Goal: Task Accomplishment & Management: Use online tool/utility

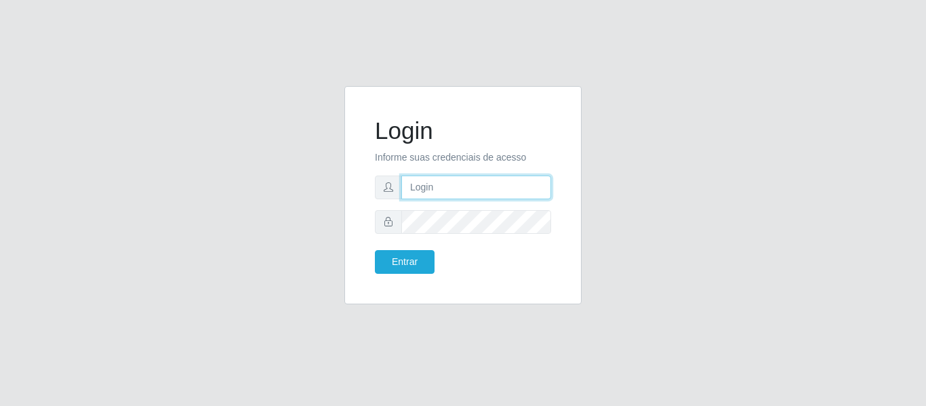
click at [453, 183] on input "text" at bounding box center [476, 187] width 150 height 24
type input "[EMAIL_ADDRESS][DOMAIN_NAME]"
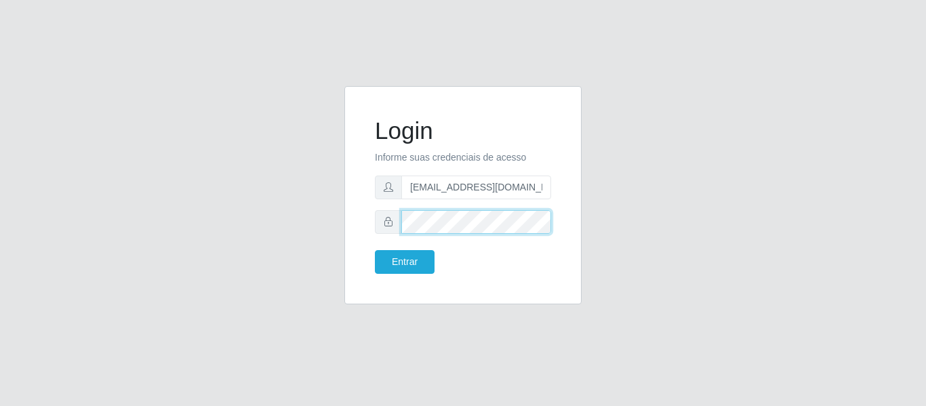
click at [375, 250] on button "Entrar" at bounding box center [405, 262] width 60 height 24
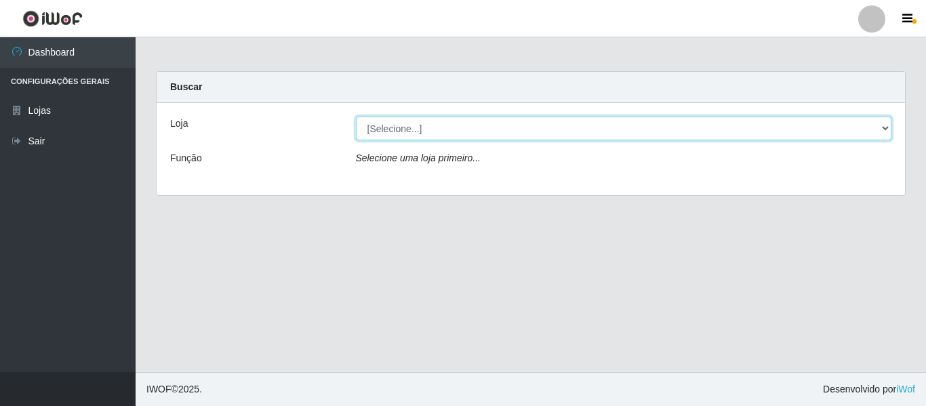
click at [425, 138] on select "[Selecione...] SuperFácil Atacado - São Gonçalo do Amarante" at bounding box center [624, 129] width 536 height 24
select select "408"
click at [356, 117] on select "[Selecione...] SuperFácil Atacado - São Gonçalo do Amarante" at bounding box center [624, 129] width 536 height 24
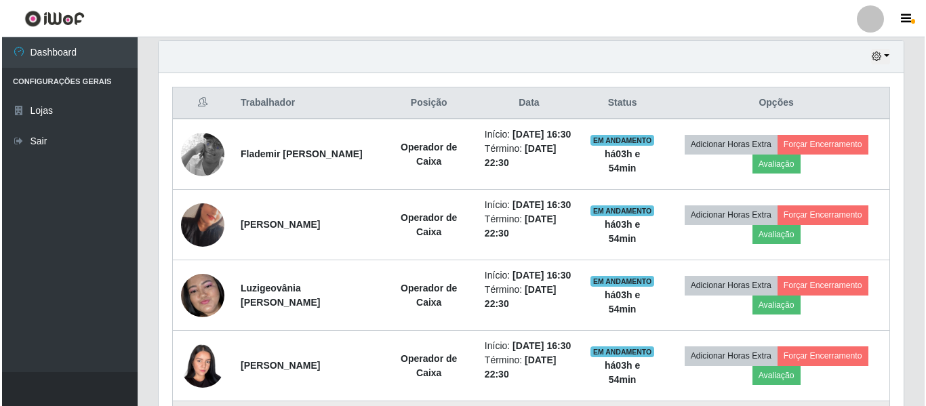
scroll to position [474, 0]
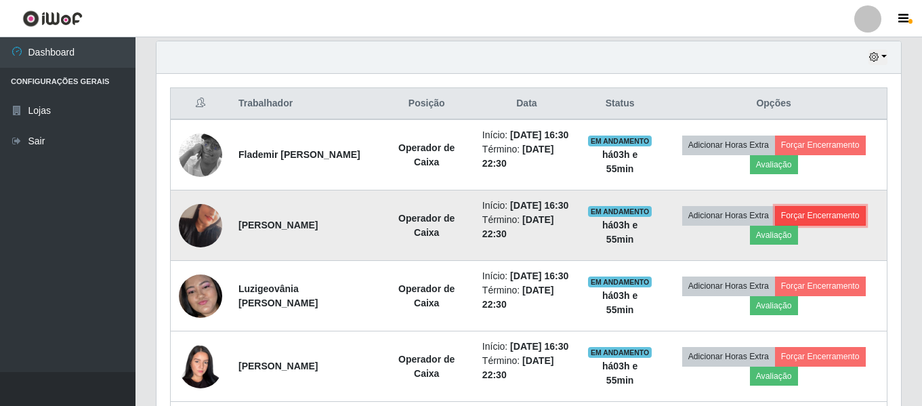
click at [801, 225] on button "Forçar Encerramento" at bounding box center [820, 215] width 91 height 19
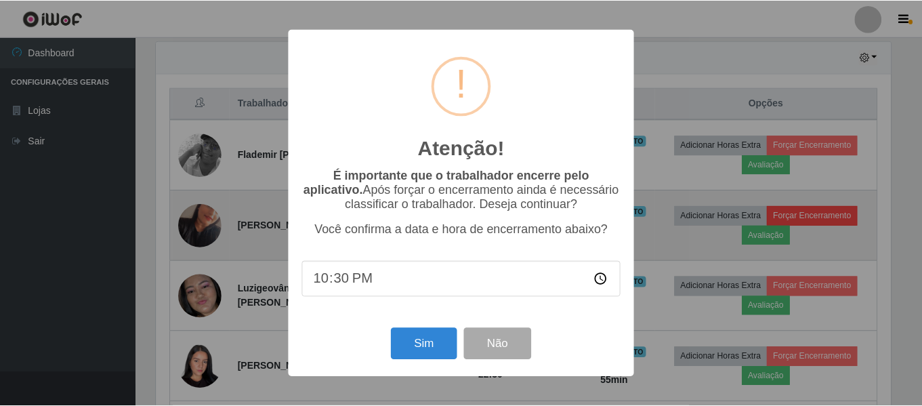
scroll to position [281, 738]
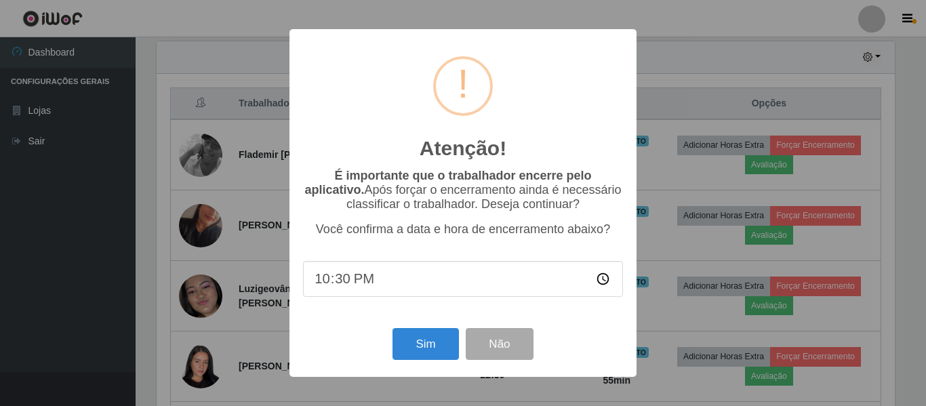
click at [388, 287] on input "22:30" at bounding box center [463, 279] width 320 height 36
type input "20:25"
click at [421, 347] on button "Sim" at bounding box center [425, 344] width 66 height 32
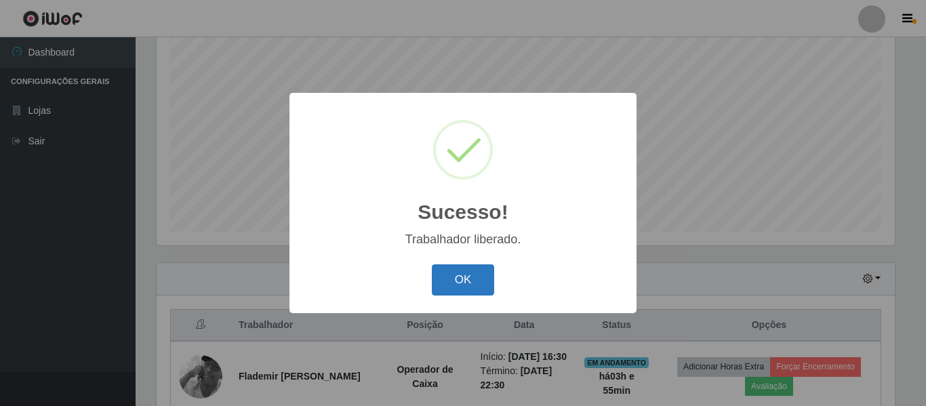
click at [489, 274] on button "OK" at bounding box center [463, 280] width 63 height 32
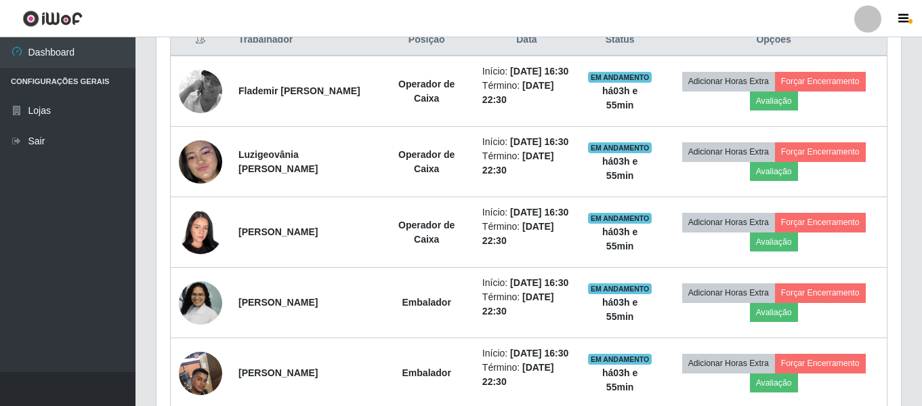
scroll to position [456, 0]
